Goal: Information Seeking & Learning: Learn about a topic

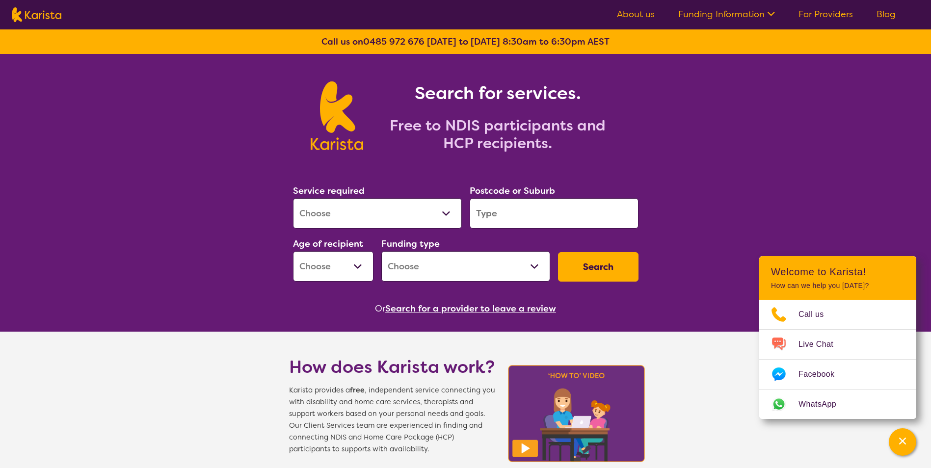
click at [383, 215] on select "Allied Health Assistant Assessment ([MEDICAL_DATA] or [MEDICAL_DATA]) Behaviour…" at bounding box center [377, 213] width 169 height 30
select select "Psychology"
click at [293, 198] on select "Allied Health Assistant Assessment ([MEDICAL_DATA] or [MEDICAL_DATA]) Behaviour…" at bounding box center [377, 213] width 169 height 30
click at [498, 219] on input "search" at bounding box center [554, 213] width 169 height 30
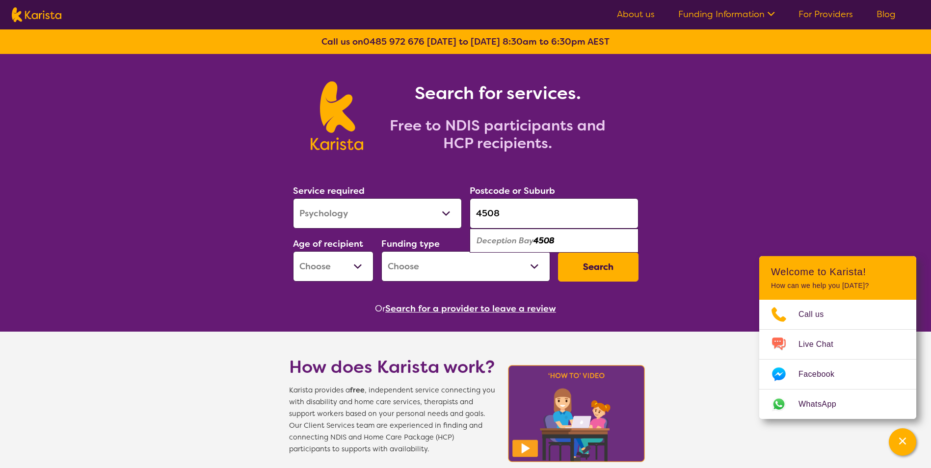
type input "4508"
click at [524, 241] on em "Deception Bay" at bounding box center [504, 240] width 57 height 10
click at [358, 266] on select "Early Childhood - 0 to 9 Child - 10 to 11 Adolescent - 12 to 17 Adult - 18 to 6…" at bounding box center [333, 266] width 80 height 30
select select "AS"
click at [293, 251] on select "Early Childhood - 0 to 9 Child - 10 to 11 Adolescent - 12 to 17 Adult - 18 to 6…" at bounding box center [333, 266] width 80 height 30
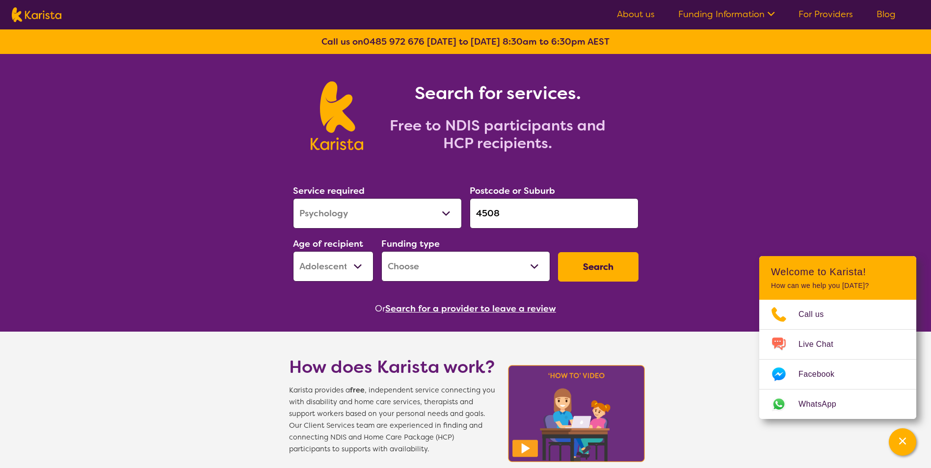
click at [492, 265] on select "Home Care Package (HCP) National Disability Insurance Scheme (NDIS) I don't know" at bounding box center [465, 266] width 169 height 30
select select "NDIS"
click at [381, 251] on select "Home Care Package (HCP) National Disability Insurance Scheme (NDIS) I don't know" at bounding box center [465, 266] width 169 height 30
click at [599, 263] on button "Search" at bounding box center [598, 266] width 80 height 29
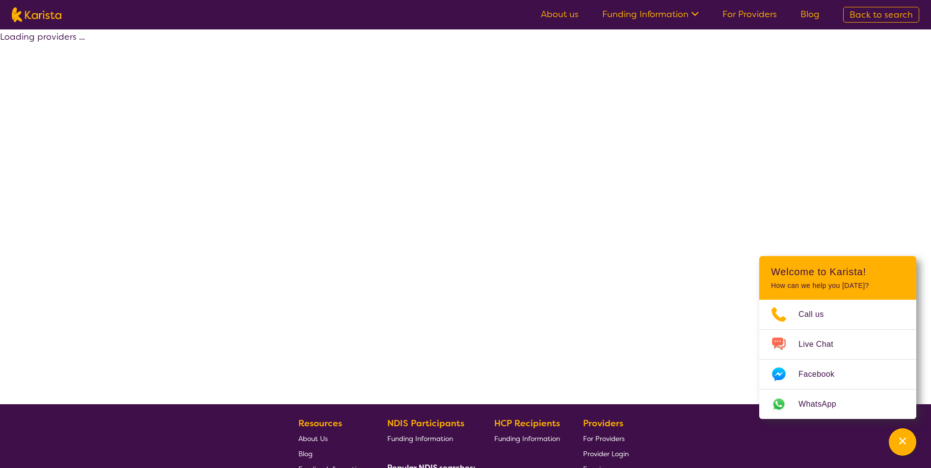
select select "by_score"
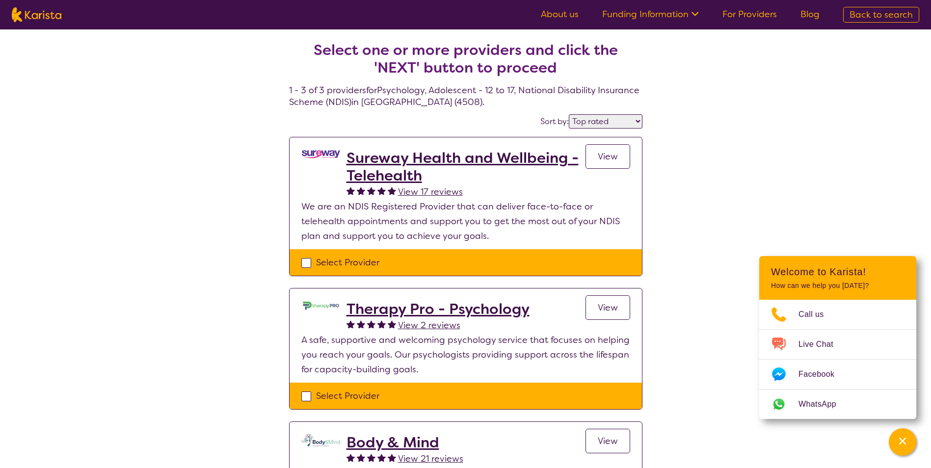
select select "Psychology"
select select "AS"
select select "NDIS"
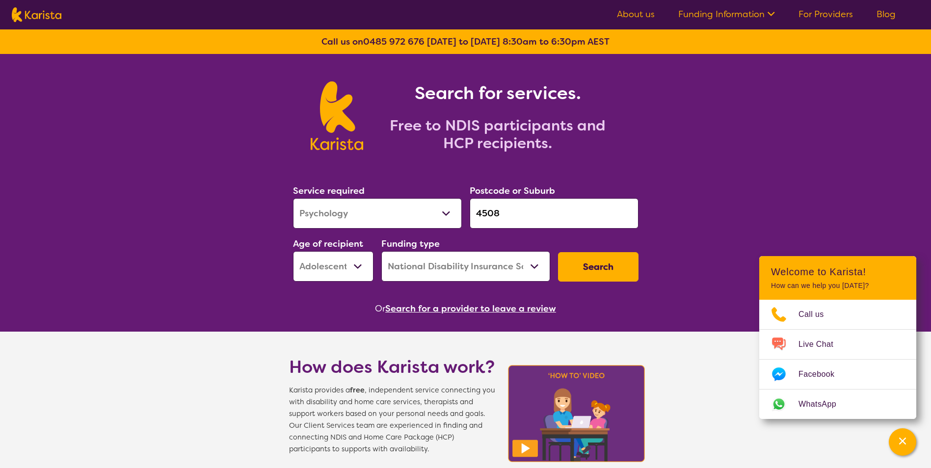
click at [371, 208] on select "Allied Health Assistant Assessment ([MEDICAL_DATA] or [MEDICAL_DATA]) Behaviour…" at bounding box center [377, 213] width 169 height 30
select select "[MEDICAL_DATA]"
click at [293, 198] on select "Allied Health Assistant Assessment ([MEDICAL_DATA] or [MEDICAL_DATA]) Behaviour…" at bounding box center [377, 213] width 169 height 30
click at [606, 268] on button "Search" at bounding box center [598, 266] width 80 height 29
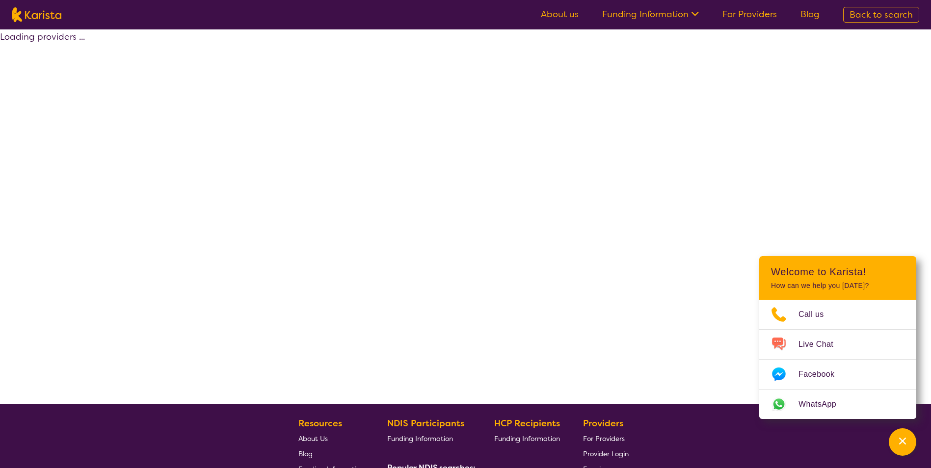
select select "by_score"
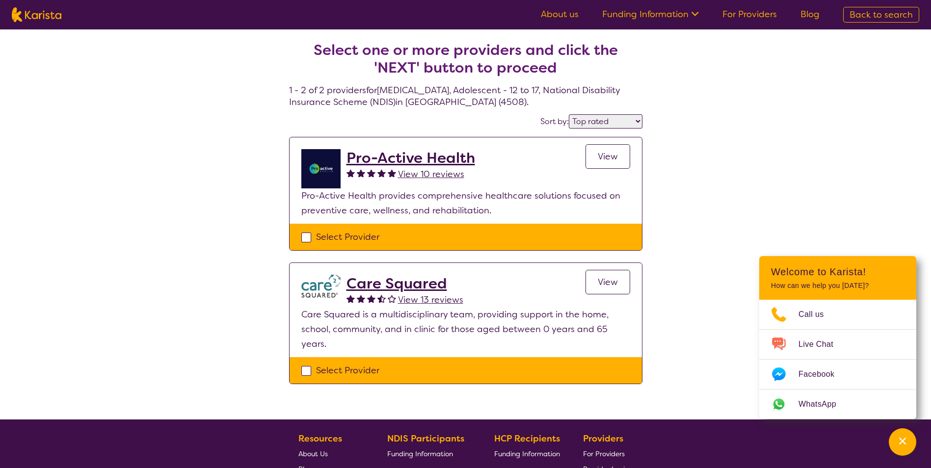
select select "[MEDICAL_DATA]"
select select "AS"
select select "NDIS"
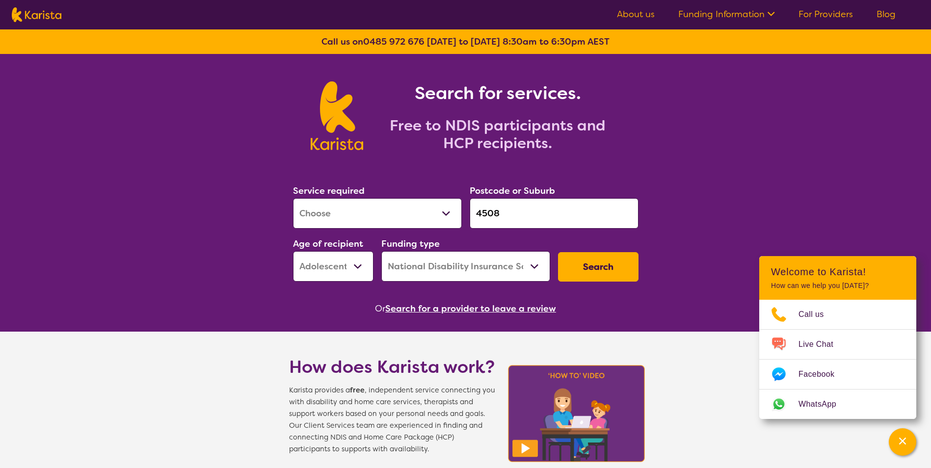
click at [449, 212] on select "Allied Health Assistant Assessment ([MEDICAL_DATA] or [MEDICAL_DATA]) Behaviour…" at bounding box center [377, 213] width 169 height 30
